Goal: Task Accomplishment & Management: Manage account settings

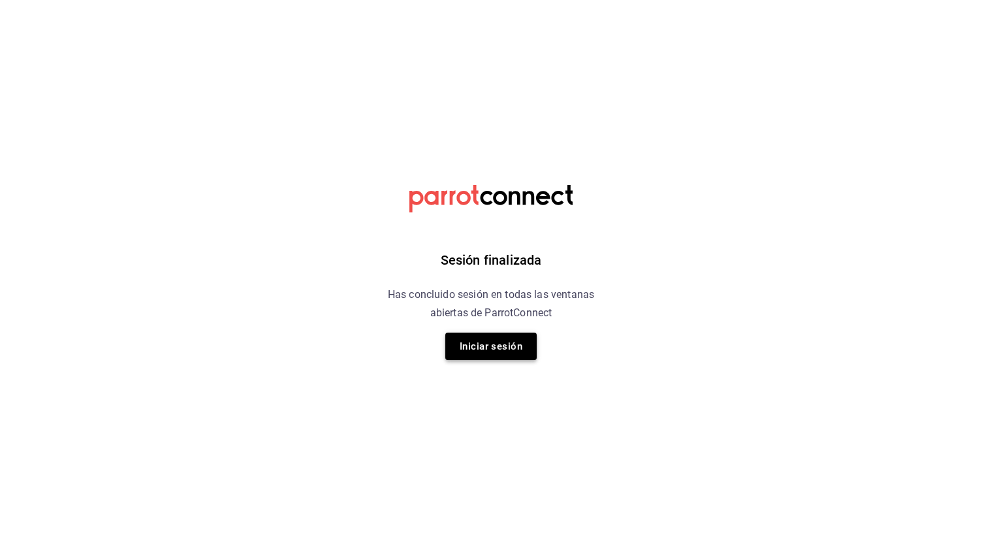
click at [499, 334] on button "Iniciar sesión" at bounding box center [490, 345] width 91 height 27
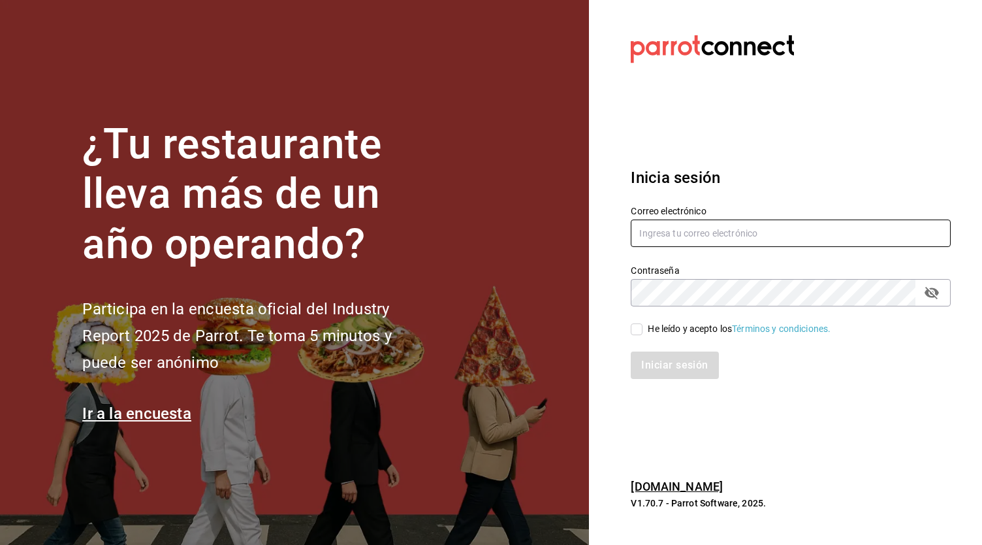
click at [719, 227] on input "text" at bounding box center [791, 232] width 320 height 27
type input "[EMAIL_ADDRESS][DOMAIN_NAME]"
click at [643, 332] on input "He leído y acepto los Términos y condiciones." at bounding box center [637, 329] width 12 height 12
checkbox input "true"
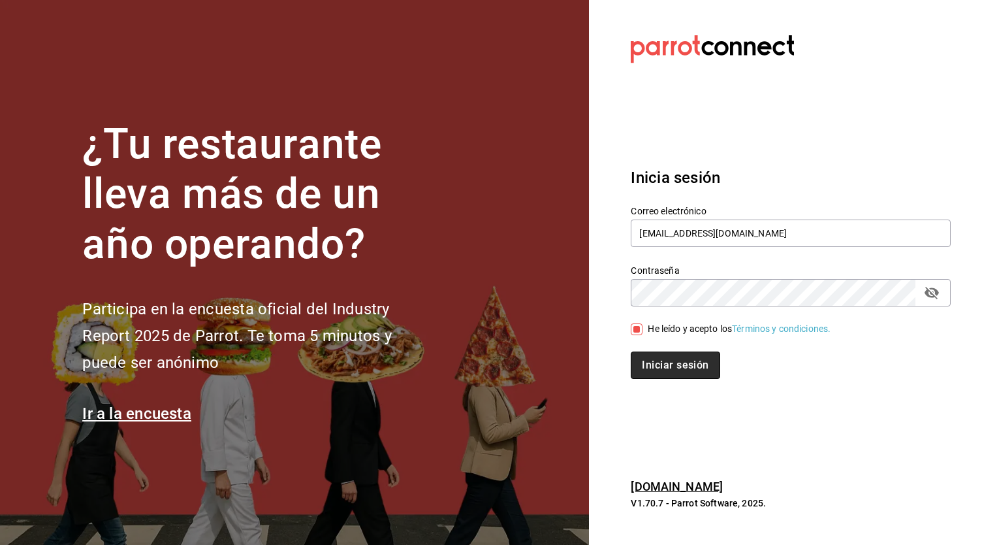
click at [670, 372] on button "Iniciar sesión" at bounding box center [675, 364] width 89 height 27
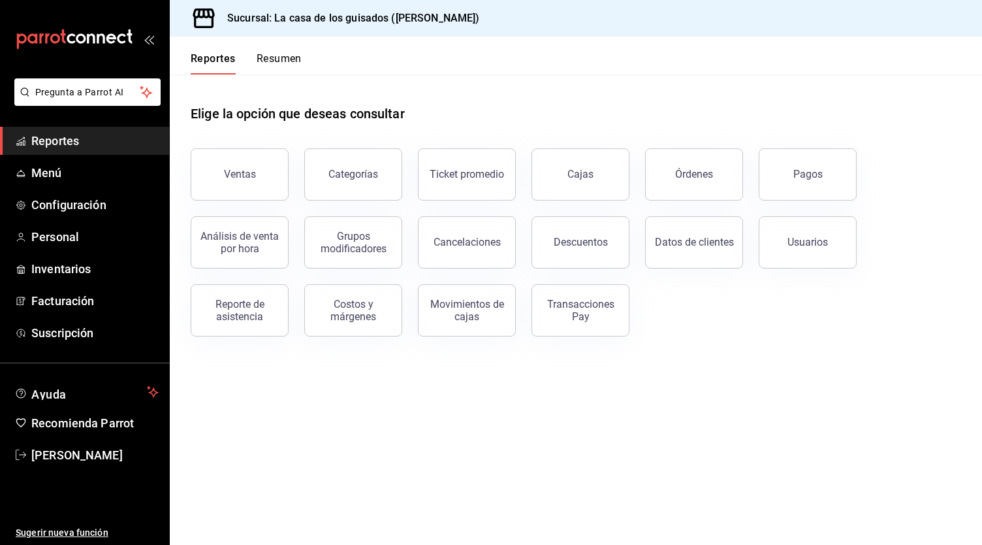
click at [285, 60] on button "Resumen" at bounding box center [279, 63] width 45 height 22
